Goal: Task Accomplishment & Management: Use online tool/utility

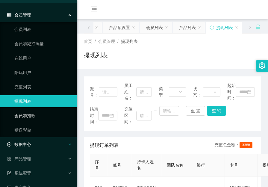
scroll to position [43, 0]
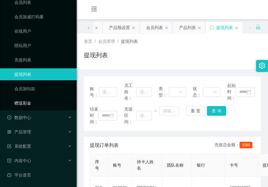
click at [26, 100] on link "赠送彩金" at bounding box center [43, 103] width 58 height 12
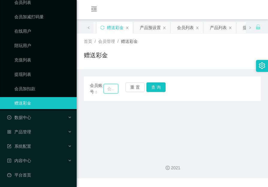
click at [113, 90] on input "text" at bounding box center [111, 89] width 15 height 10
paste input "zhxeng95"
type input "zhxeng95"
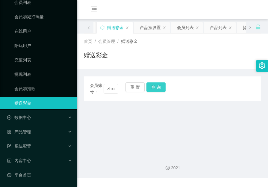
click at [156, 88] on button "查 询" at bounding box center [156, 87] width 19 height 10
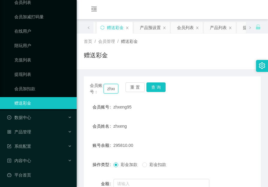
click at [113, 90] on input "zhxeng95" at bounding box center [111, 89] width 15 height 10
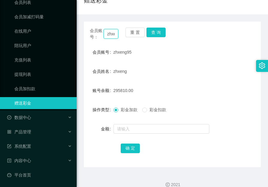
scroll to position [60, 0]
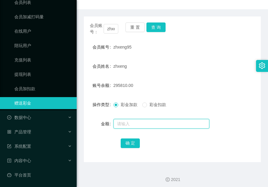
click at [142, 122] on input "text" at bounding box center [162, 124] width 96 height 10
paste input "76910"
type input "76910"
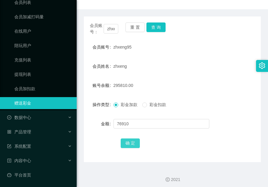
click at [134, 139] on button "确 定" at bounding box center [130, 144] width 19 height 10
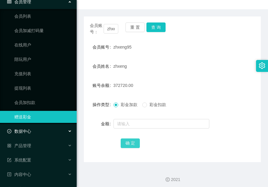
scroll to position [13, 0]
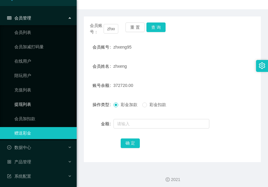
drag, startPoint x: 26, startPoint y: 102, endPoint x: 37, endPoint y: 97, distance: 12.4
click at [26, 102] on link "提现列表" at bounding box center [43, 104] width 58 height 12
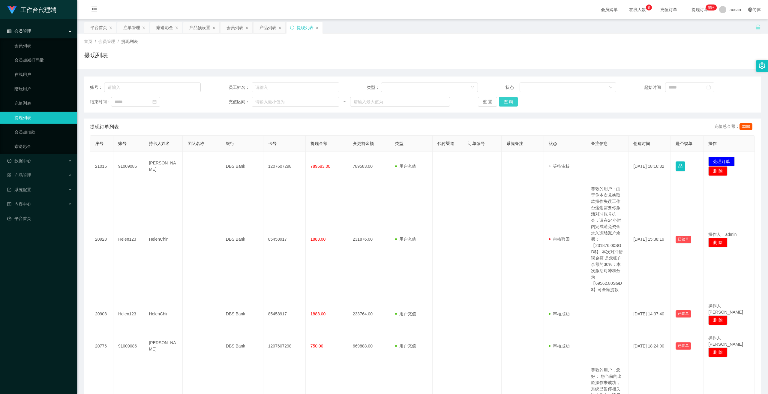
click at [268, 104] on button "查 询" at bounding box center [508, 102] width 19 height 10
click at [268, 104] on div "重 置 查 询" at bounding box center [533, 102] width 111 height 10
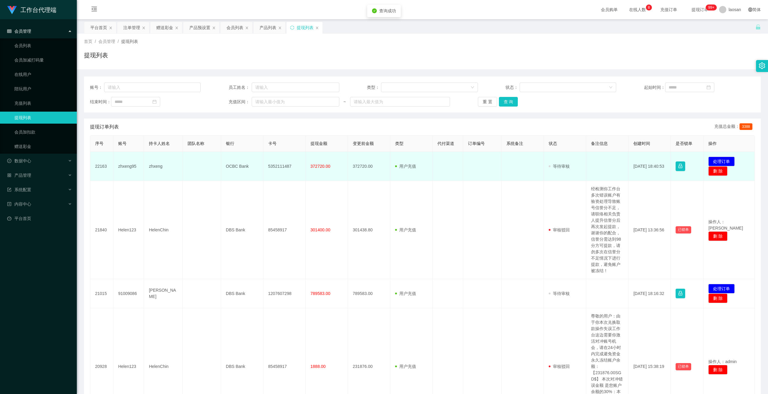
click at [156, 166] on td "zhxeng" at bounding box center [163, 166] width 38 height 29
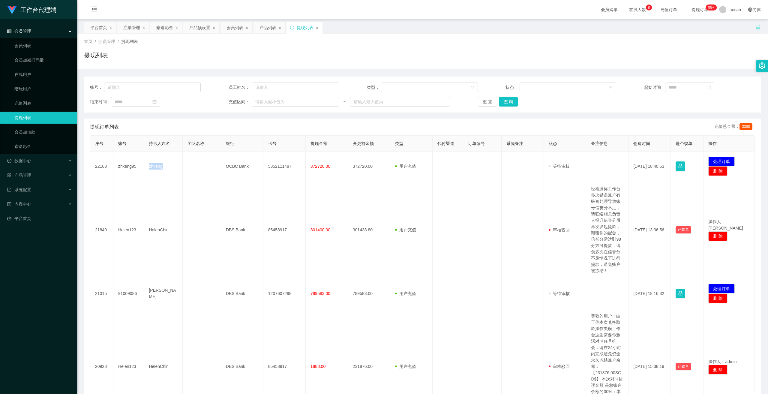
copy td "zhxeng"
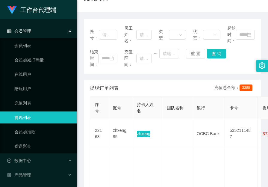
scroll to position [60, 0]
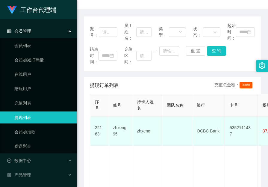
click at [207, 131] on td "OCBC Bank" at bounding box center [208, 131] width 33 height 29
click at [206, 131] on td "OCBC Bank" at bounding box center [208, 131] width 33 height 29
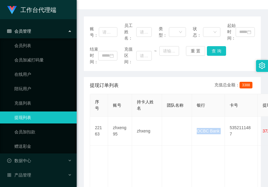
copy td "OCBC Bank"
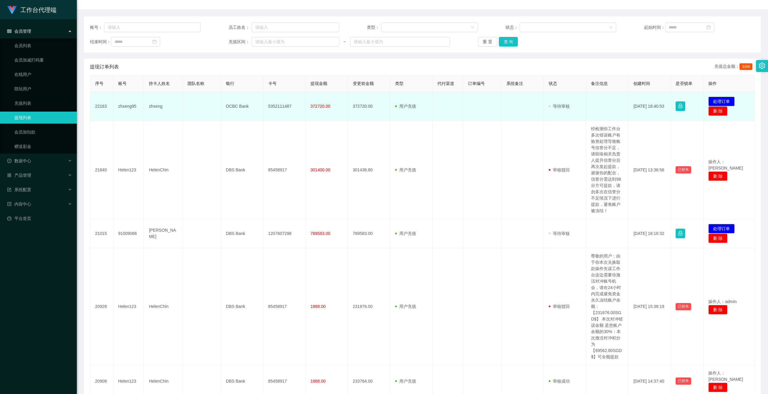
click at [268, 108] on td "5352111487" at bounding box center [284, 106] width 42 height 29
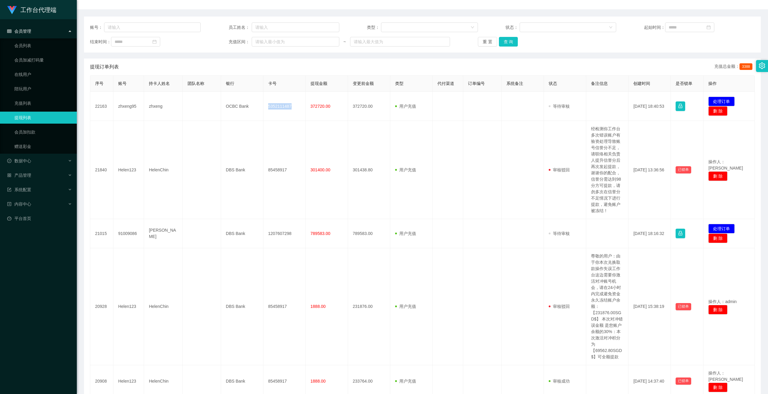
copy td "5352111487"
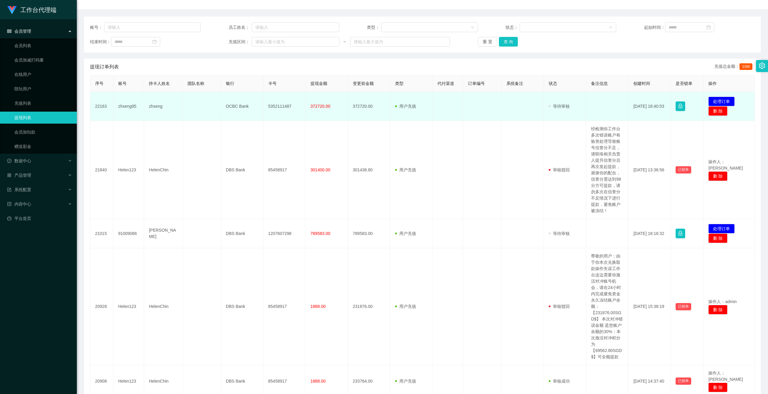
click at [268, 108] on span "372720.00" at bounding box center [320, 106] width 20 height 5
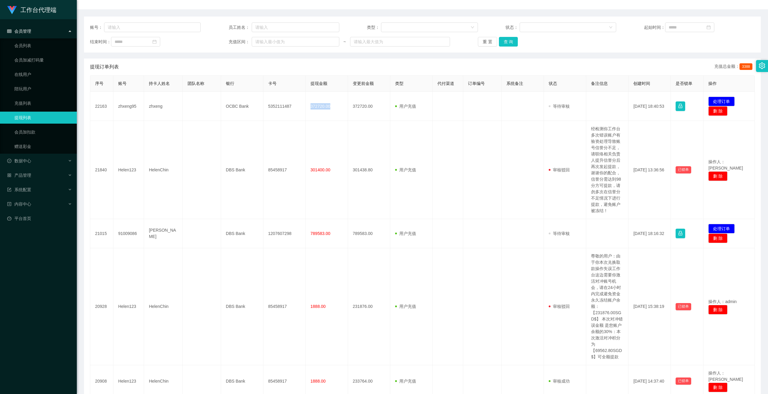
copy span "372720.00"
click at [268, 44] on button "查 询" at bounding box center [508, 42] width 19 height 10
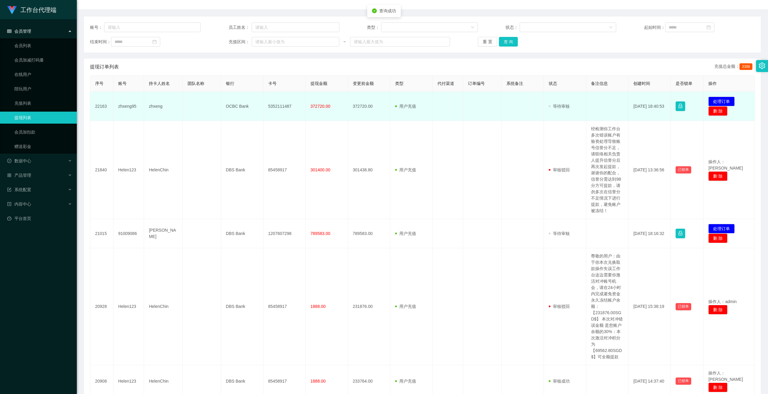
click at [155, 108] on td "zhxeng" at bounding box center [163, 106] width 38 height 29
click at [160, 109] on td "zhxeng" at bounding box center [163, 106] width 38 height 29
click at [154, 107] on td "zhxeng" at bounding box center [163, 106] width 38 height 29
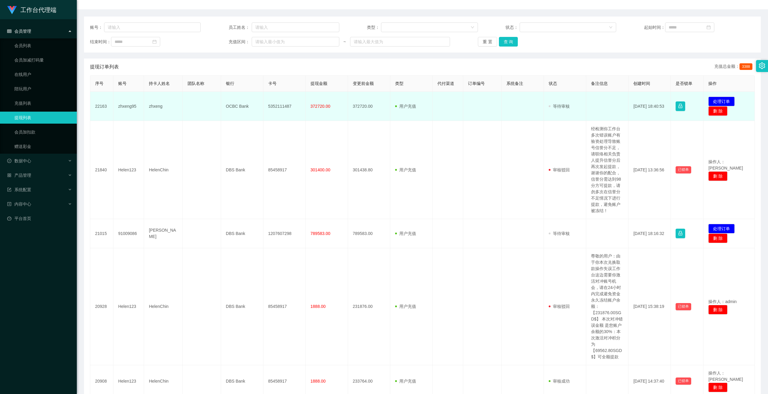
click at [227, 106] on td "OCBC Bank" at bounding box center [242, 106] width 42 height 29
click at [227, 105] on td "OCBC Bank" at bounding box center [242, 106] width 42 height 29
click at [228, 105] on td "OCBC Bank" at bounding box center [242, 106] width 42 height 29
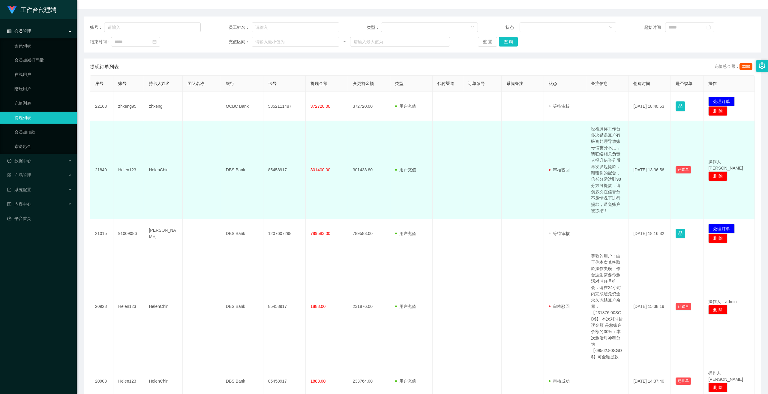
click at [268, 171] on td "用户充值 人工扣款" at bounding box center [411, 170] width 42 height 98
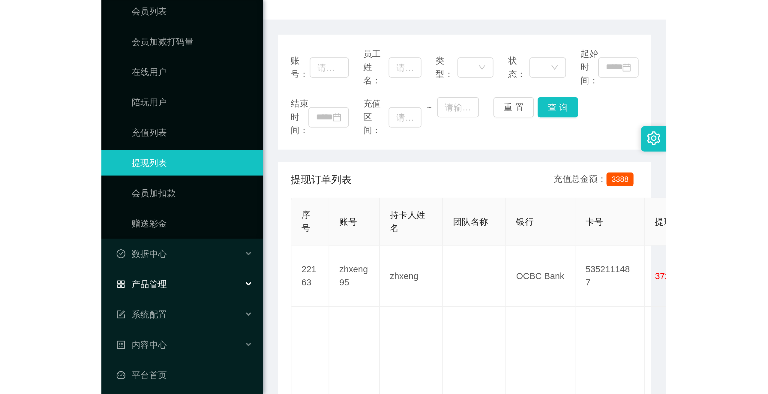
scroll to position [43, 0]
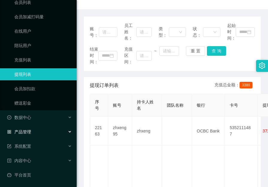
click at [42, 130] on div "产品管理" at bounding box center [38, 132] width 77 height 12
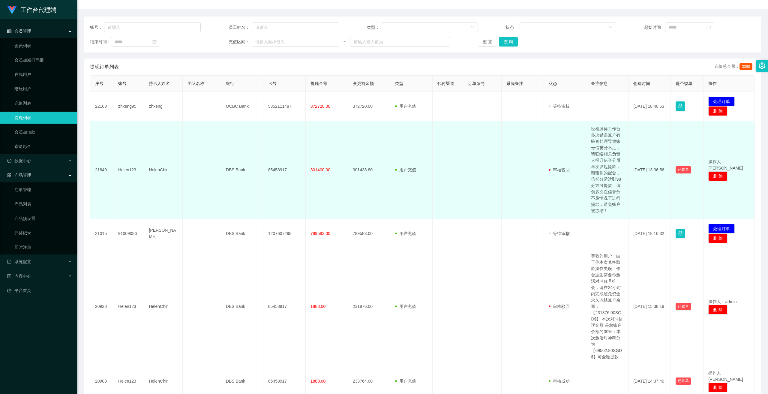
scroll to position [0, 0]
click at [268, 187] on td "用户充值 人工扣款" at bounding box center [411, 170] width 42 height 98
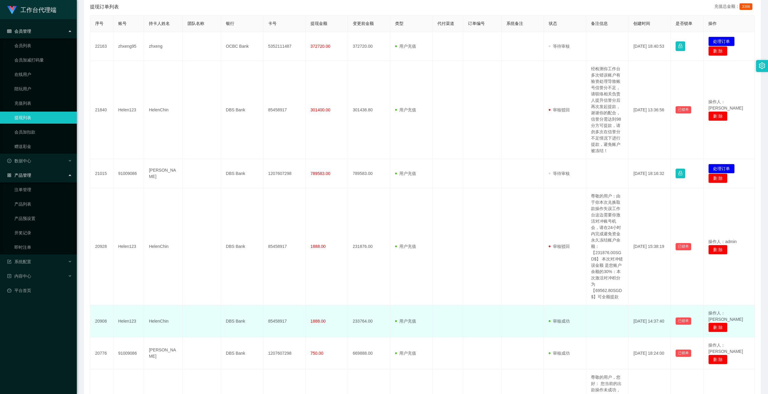
scroll to position [150, 0]
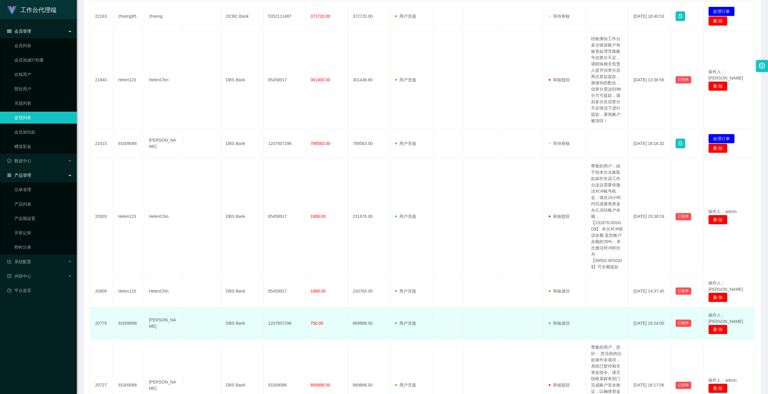
click at [268, 187] on td "1207607298" at bounding box center [284, 323] width 42 height 32
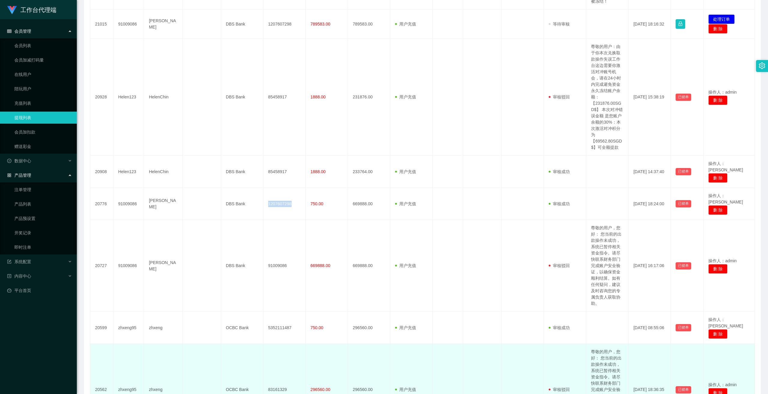
scroll to position [270, 0]
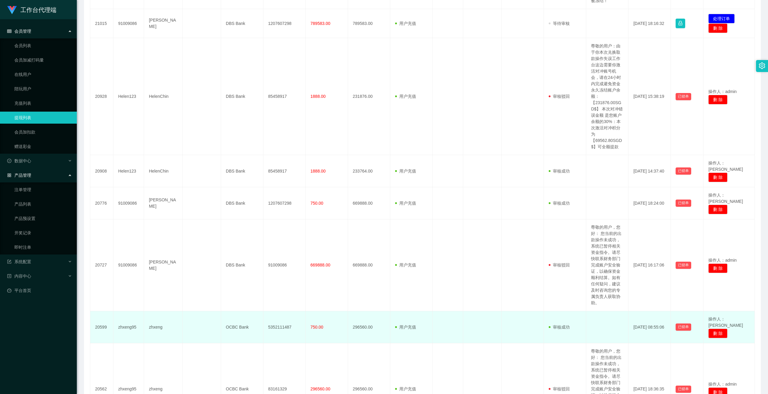
click at [268, 187] on td "5352111487" at bounding box center [284, 327] width 42 height 32
drag, startPoint x: 278, startPoint y: 312, endPoint x: 276, endPoint y: 315, distance: 4.1
click at [268, 187] on td "5352111487" at bounding box center [284, 327] width 42 height 32
click at [156, 187] on td "zhxeng" at bounding box center [163, 327] width 38 height 32
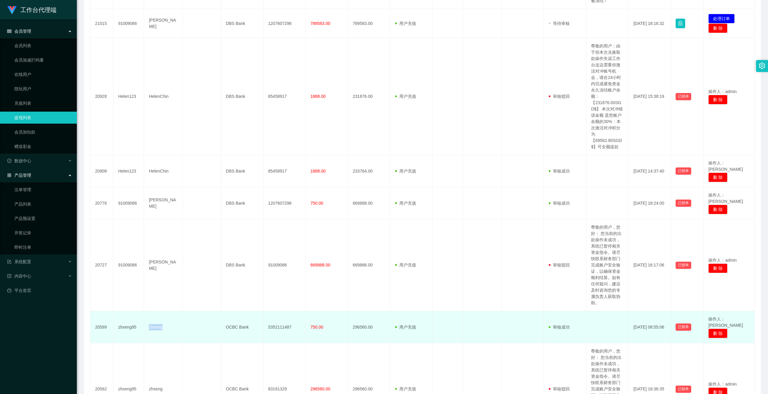
click at [156, 187] on td "zhxeng" at bounding box center [163, 327] width 38 height 32
click at [154, 187] on td "zhxeng" at bounding box center [163, 327] width 38 height 32
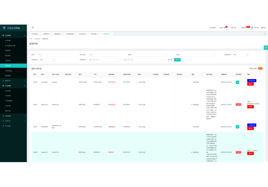
scroll to position [0, 0]
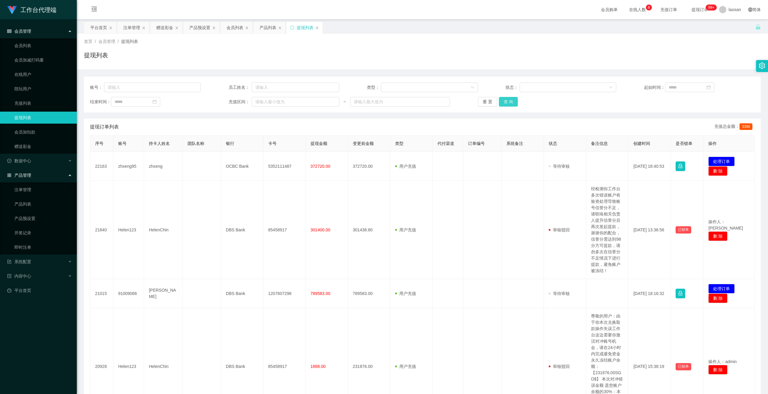
click at [268, 103] on button "查 询" at bounding box center [508, 102] width 19 height 10
click at [268, 138] on th "系统备注" at bounding box center [522, 144] width 42 height 16
